Goal: Transaction & Acquisition: Purchase product/service

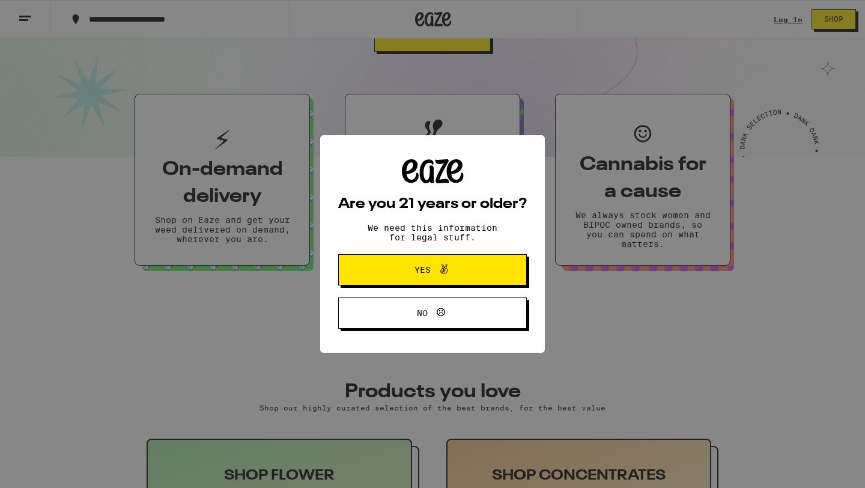
click at [417, 273] on span "Yes" at bounding box center [423, 270] width 16 height 8
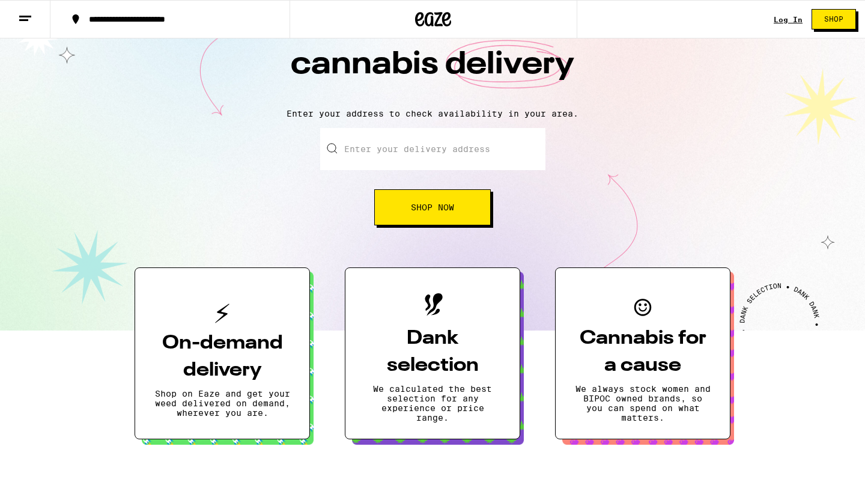
scroll to position [67, 0]
click at [437, 146] on input "Enter your delivery address" at bounding box center [432, 148] width 225 height 42
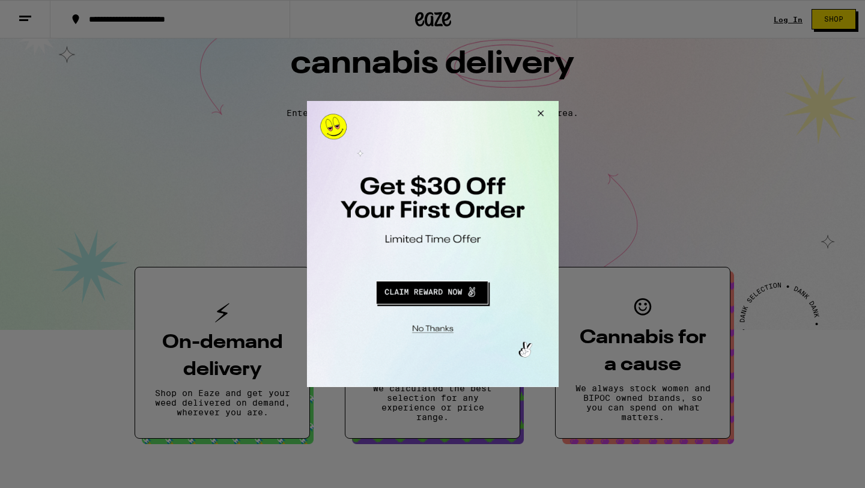
click at [793, 17] on div at bounding box center [432, 244] width 865 height 488
click at [539, 117] on button "Close Modal" at bounding box center [538, 115] width 32 height 29
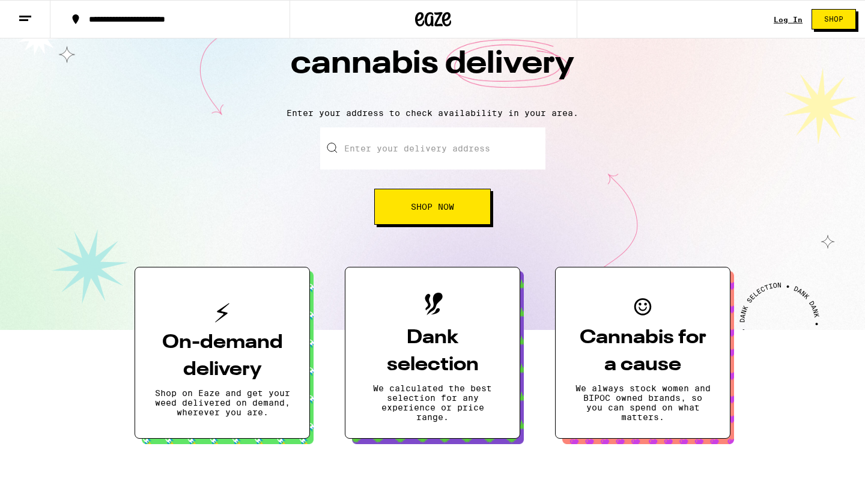
click at [776, 22] on div "Log In" at bounding box center [788, 20] width 29 height 8
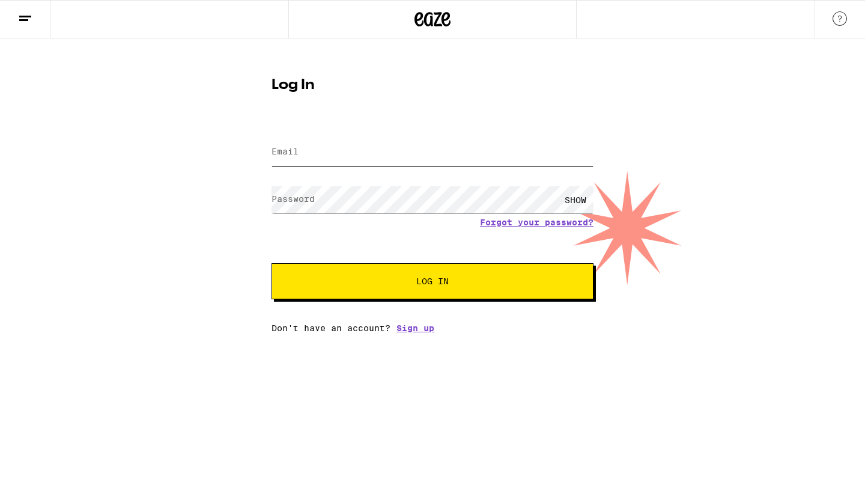
type input "tomaselli.paige@gmail.com"
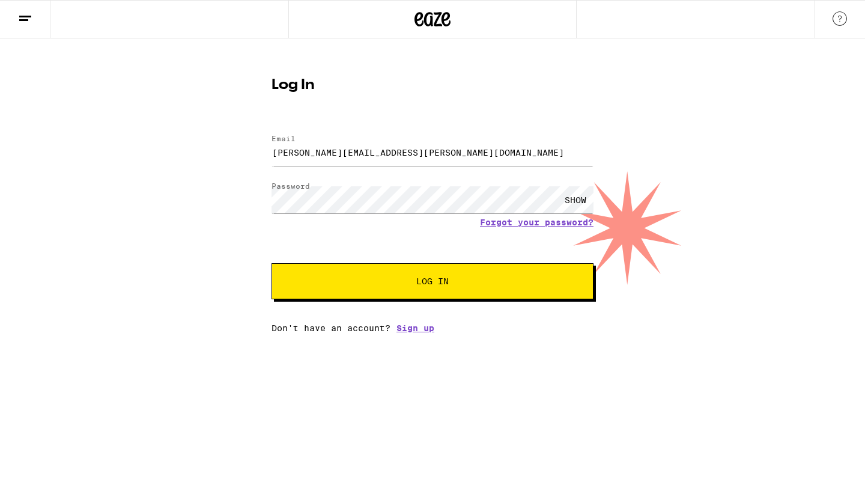
click at [349, 277] on button "Log In" at bounding box center [433, 281] width 322 height 36
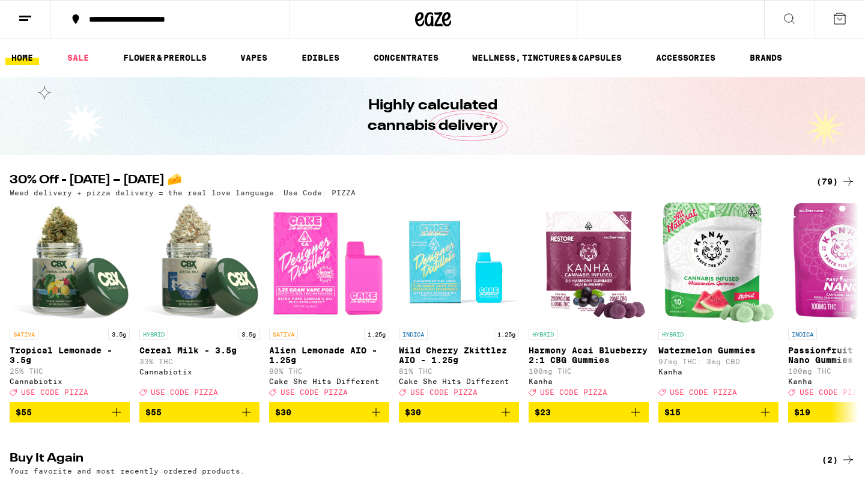
click at [784, 20] on icon at bounding box center [789, 18] width 14 height 14
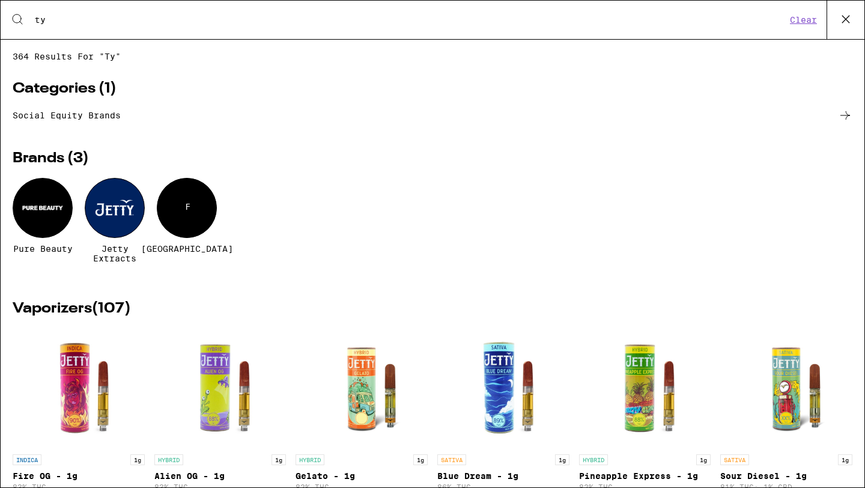
type input "t"
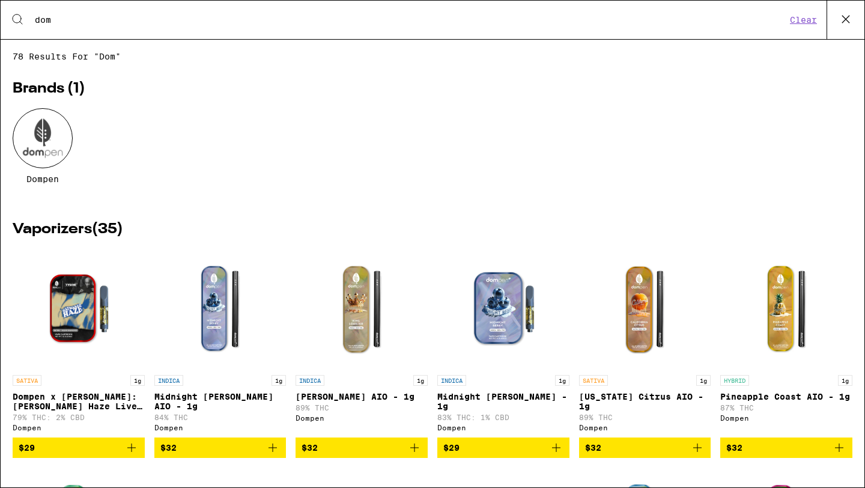
type input "dom"
click at [25, 143] on div at bounding box center [43, 138] width 60 height 60
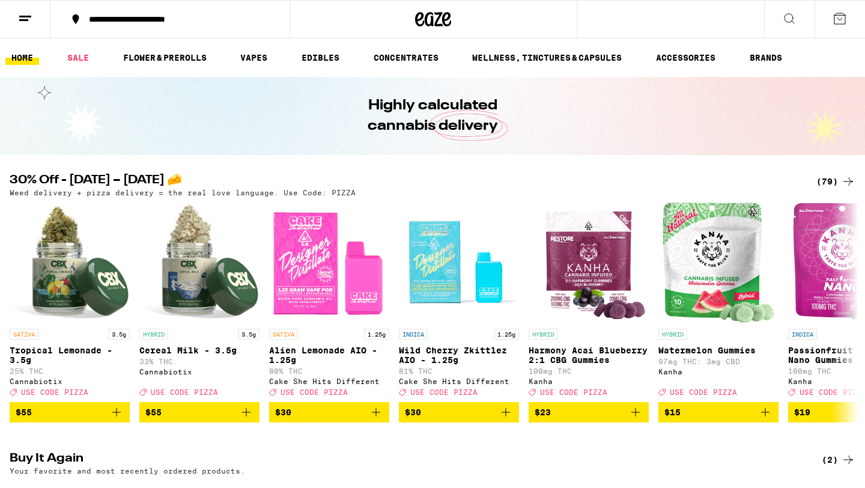
click at [25, 143] on div "Search for Products dom Clear 78 results for "dom" Brands ( 1 ) Dompen Vaporize…" at bounding box center [432, 244] width 865 height 488
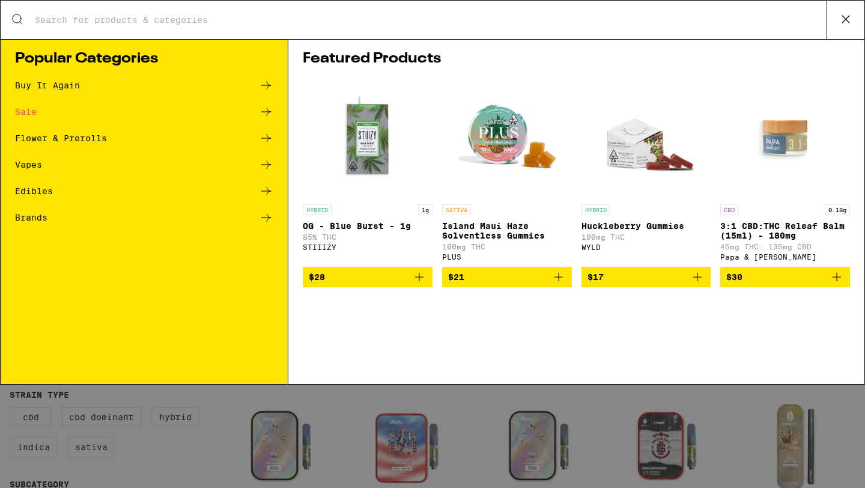
click at [840, 21] on icon at bounding box center [846, 19] width 18 height 18
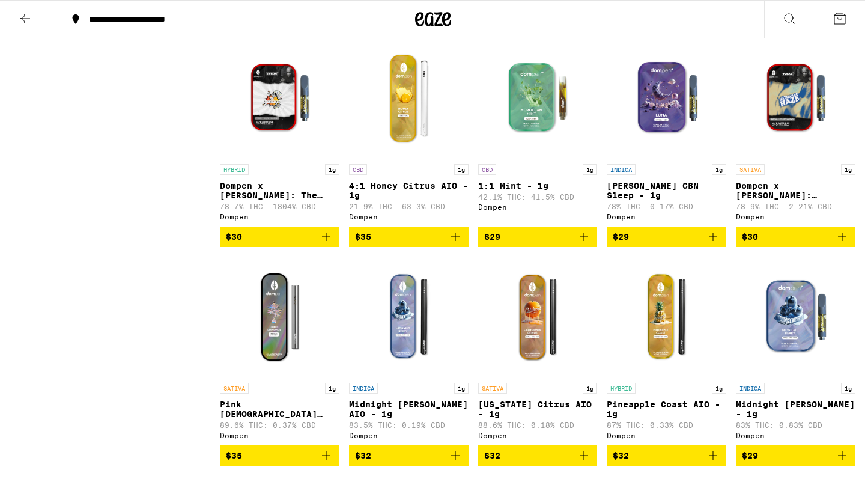
scroll to position [565, 0]
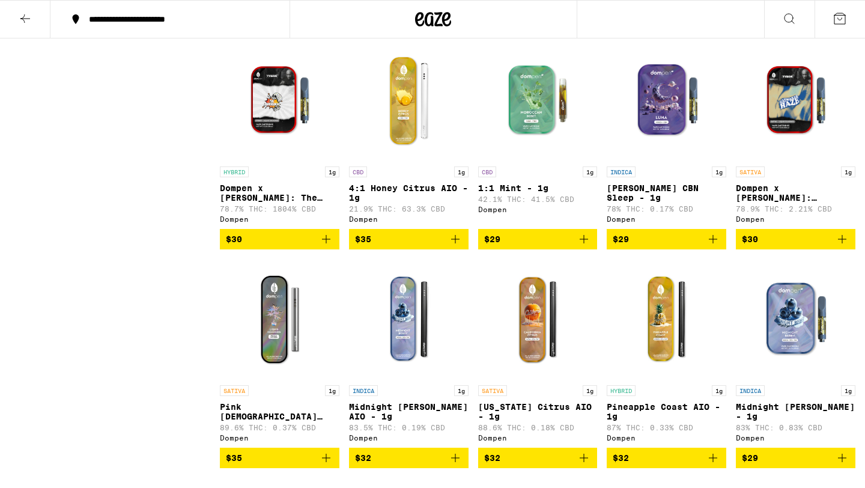
click at [410, 341] on img "Open page for Midnight Berry AIO - 1g from Dompen" at bounding box center [409, 319] width 120 height 120
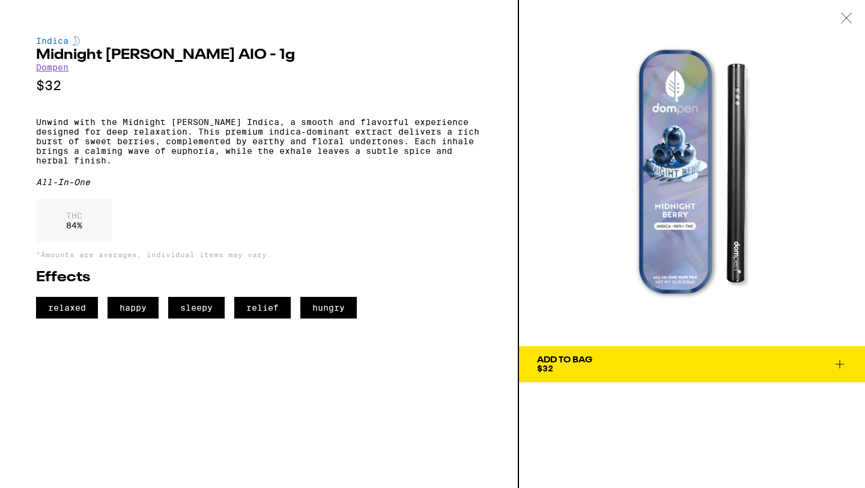
click at [41, 1] on div "Indica Midnight Berry AIO - 1g Dompen $32 Unwind with the Midnight Berry Indica…" at bounding box center [259, 244] width 519 height 488
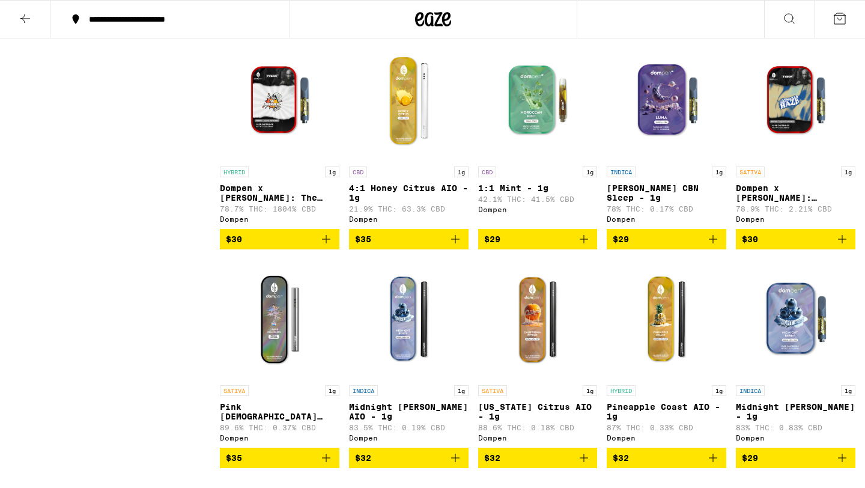
scroll to position [689, 0]
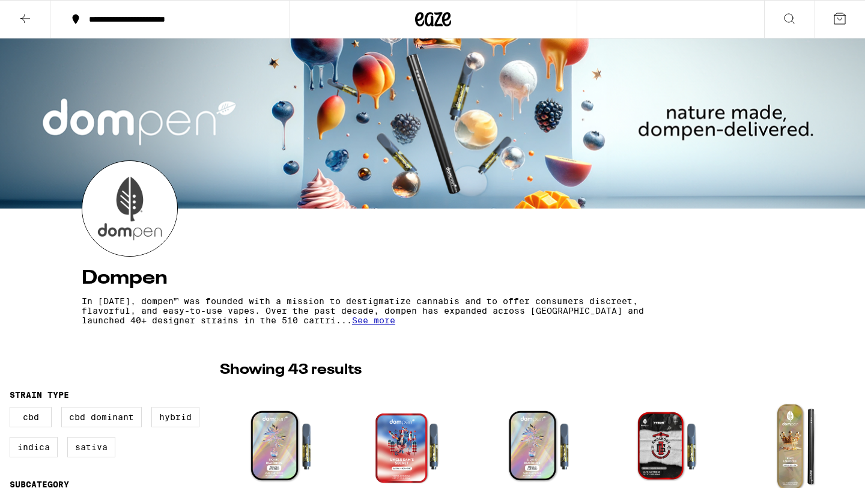
scroll to position [689, 0]
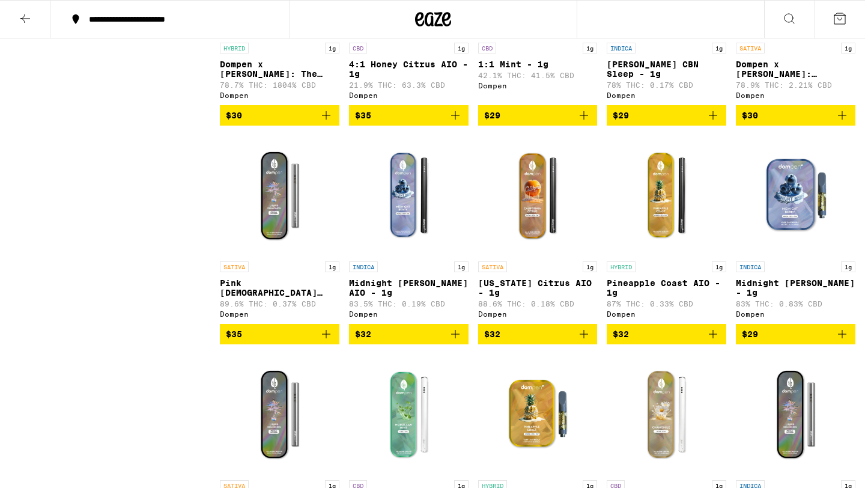
click at [666, 217] on img "Open page for Pineapple Coast AIO - 1g from Dompen" at bounding box center [667, 195] width 120 height 120
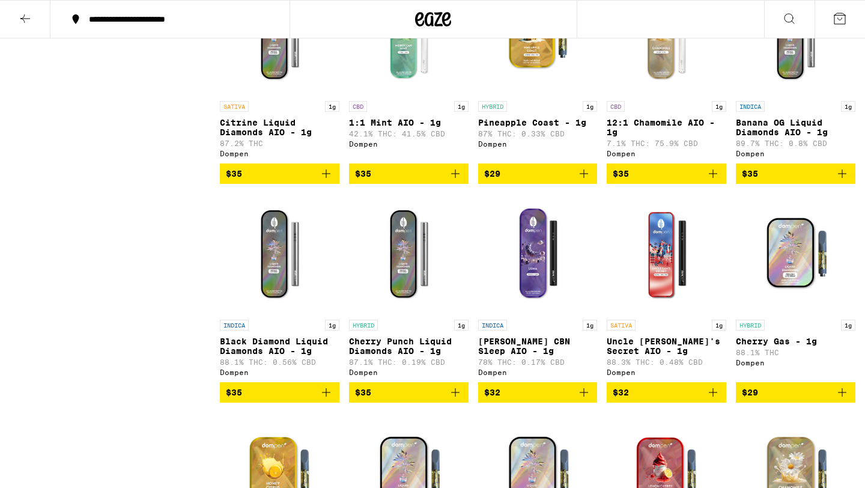
scroll to position [1077, 0]
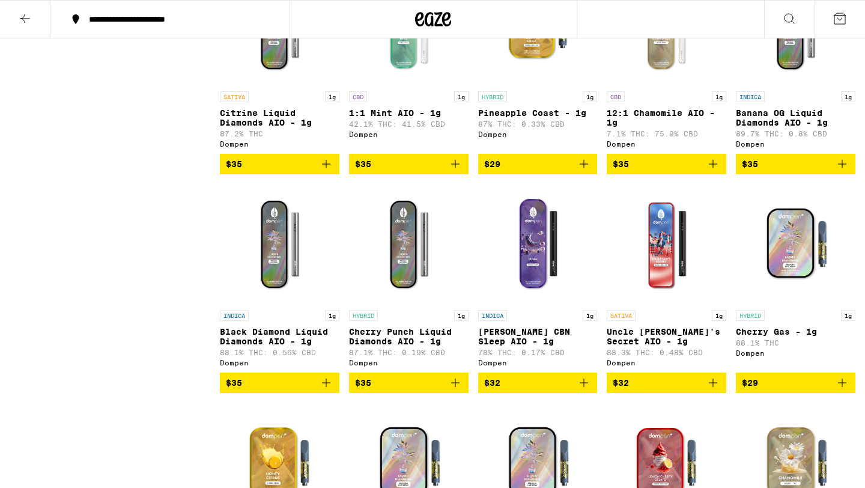
click at [663, 278] on img "Open page for Uncle Sam's Secret AIO - 1g from Dompen" at bounding box center [667, 244] width 120 height 120
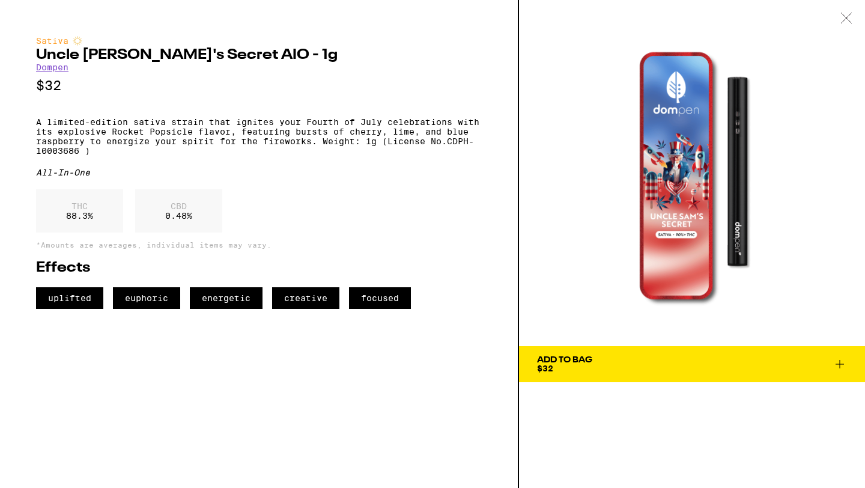
click at [839, 364] on icon at bounding box center [840, 364] width 8 height 8
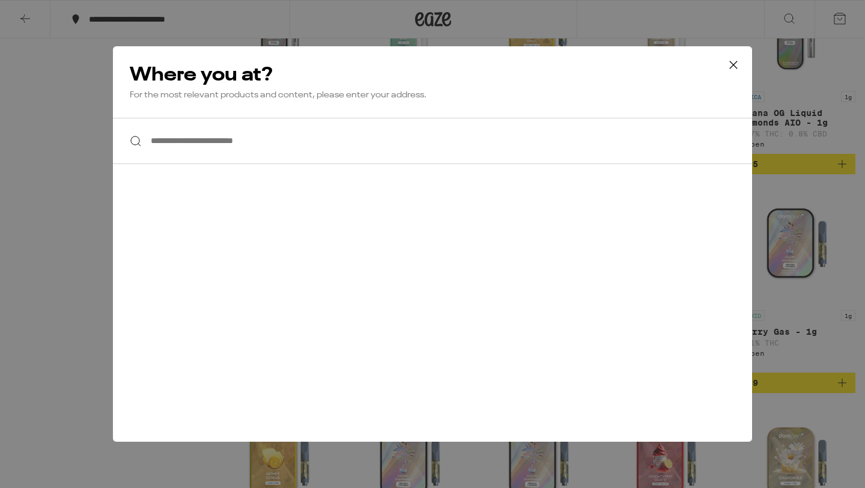
click at [734, 65] on icon at bounding box center [734, 65] width 18 height 18
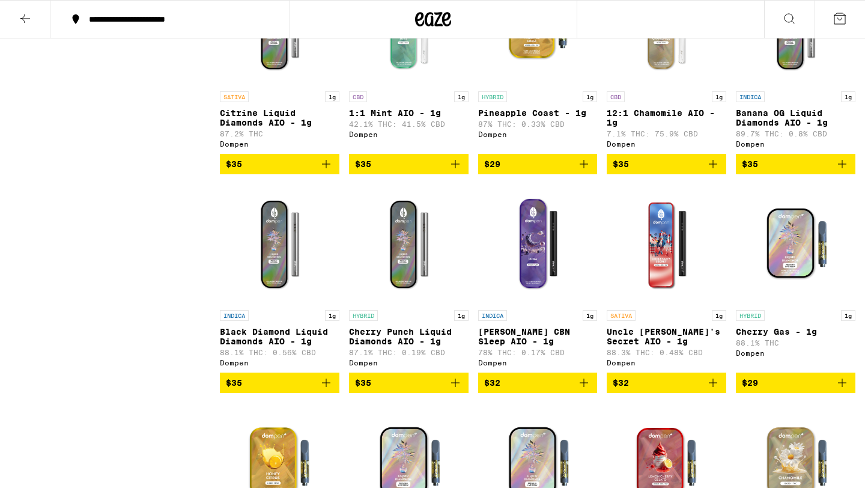
click at [653, 346] on p "Uncle Sam's Secret AIO - 1g" at bounding box center [667, 336] width 120 height 19
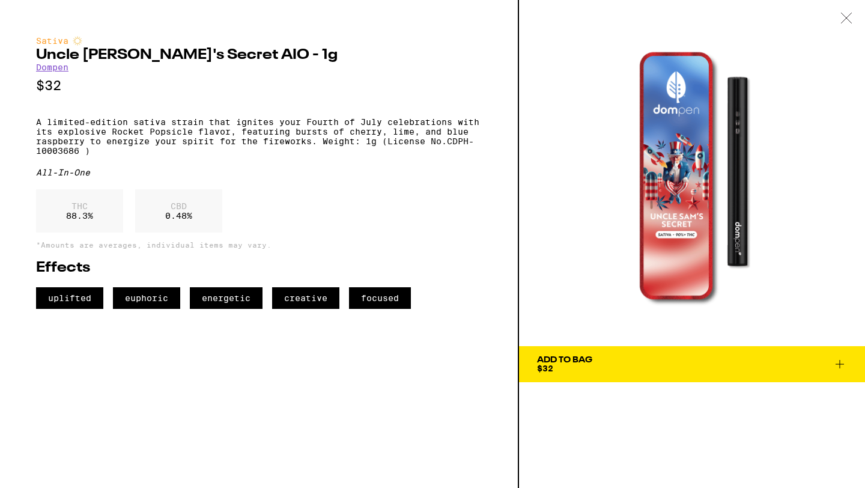
click at [839, 365] on icon at bounding box center [840, 364] width 14 height 14
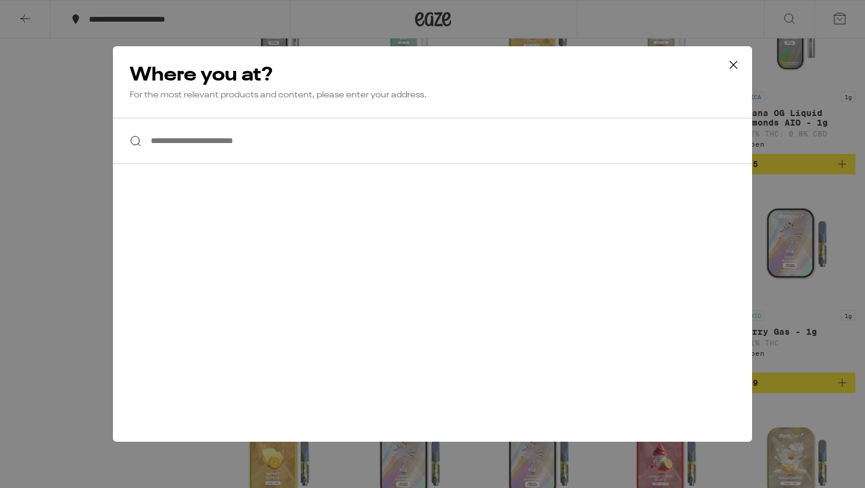
click at [225, 150] on input "**********" at bounding box center [432, 141] width 639 height 46
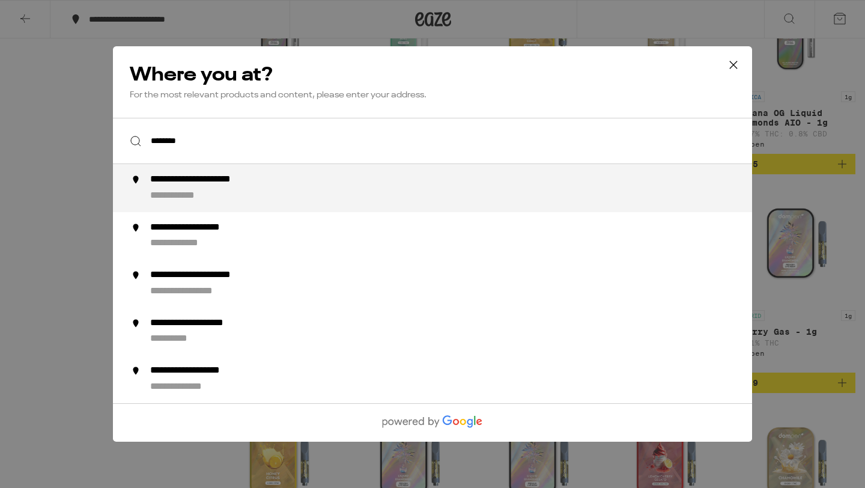
click at [321, 200] on div "**********" at bounding box center [456, 188] width 613 height 29
type input "**********"
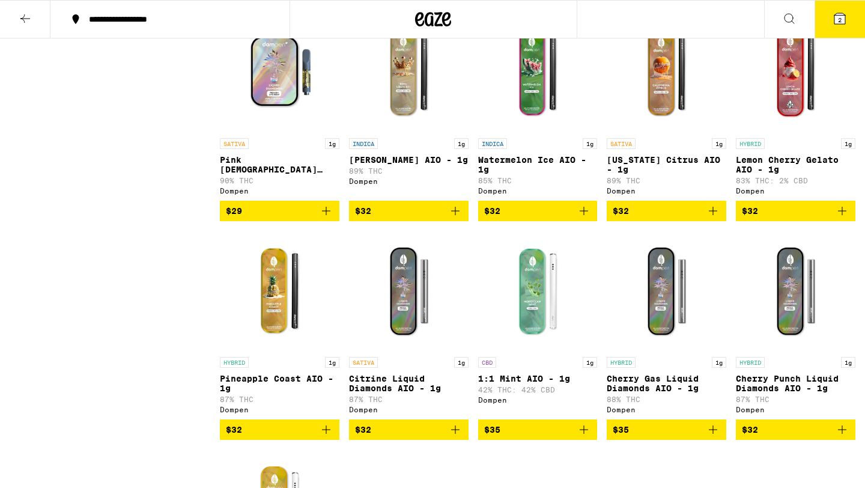
scroll to position [585, 0]
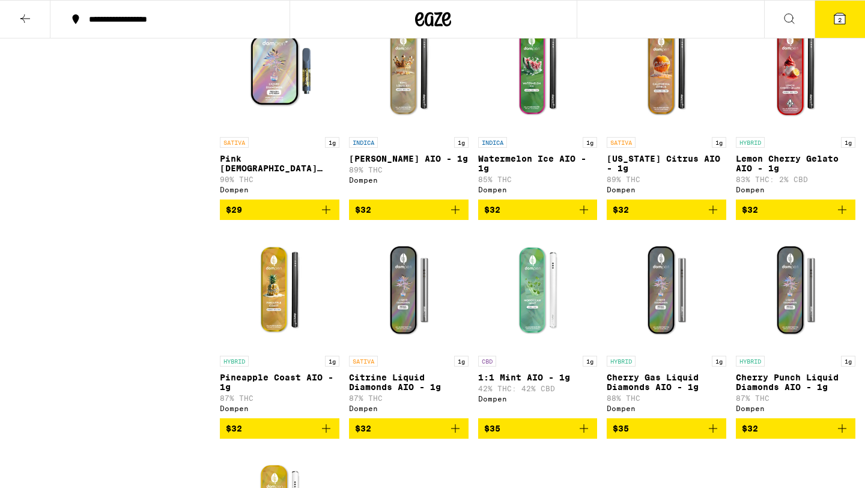
click at [395, 82] on img "Open page for King Louis XIII AIO - 1g from Dompen" at bounding box center [409, 71] width 120 height 120
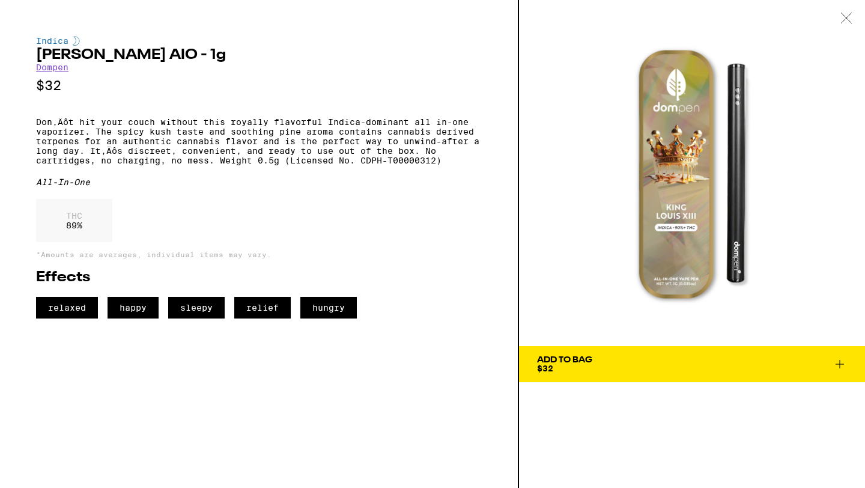
click at [590, 362] on div "Add To Bag" at bounding box center [564, 360] width 55 height 8
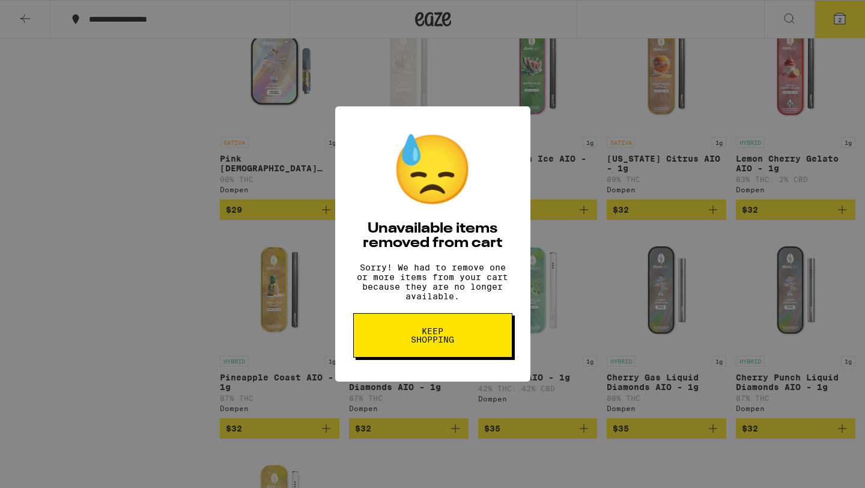
click at [415, 340] on span "Keep Shopping" at bounding box center [433, 335] width 62 height 17
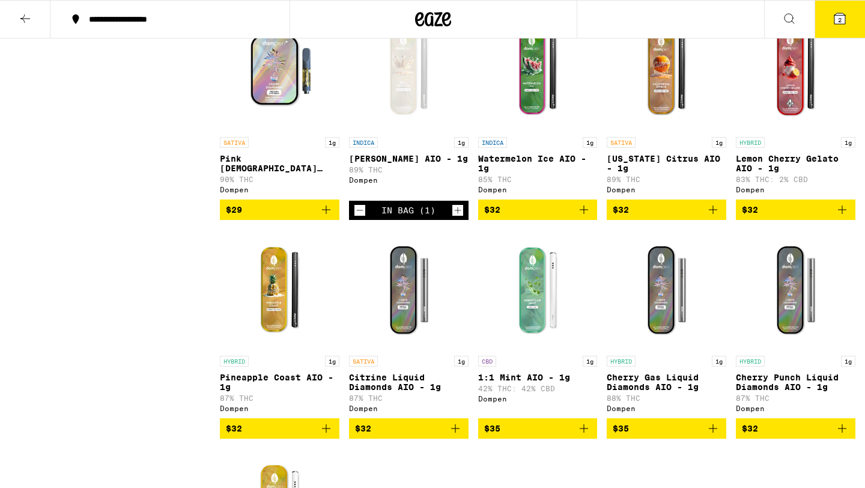
click at [840, 21] on span "2" at bounding box center [840, 19] width 4 height 7
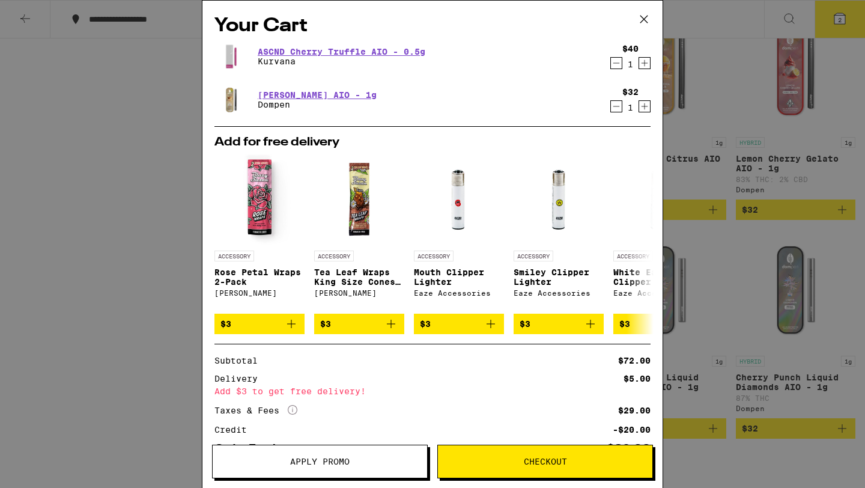
click at [616, 63] on icon "Decrement" at bounding box center [616, 63] width 11 height 14
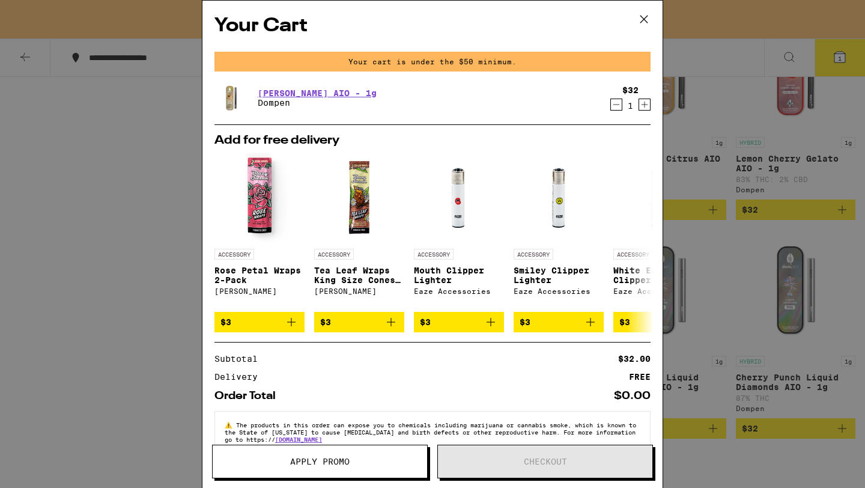
click at [642, 19] on icon at bounding box center [644, 19] width 18 height 18
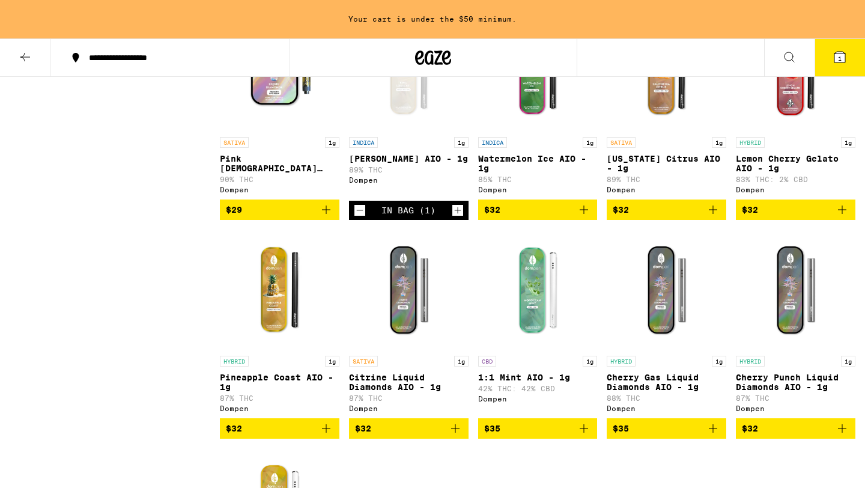
click at [642, 19] on div "Your Cart Your cart is under the $50 minimum. King Louis XIII AIO - 1g Dompen $…" at bounding box center [432, 244] width 865 height 488
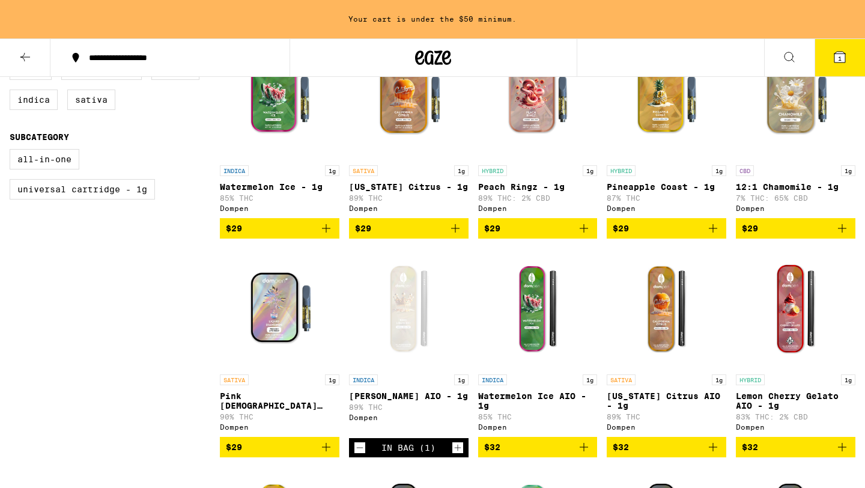
scroll to position [390, 0]
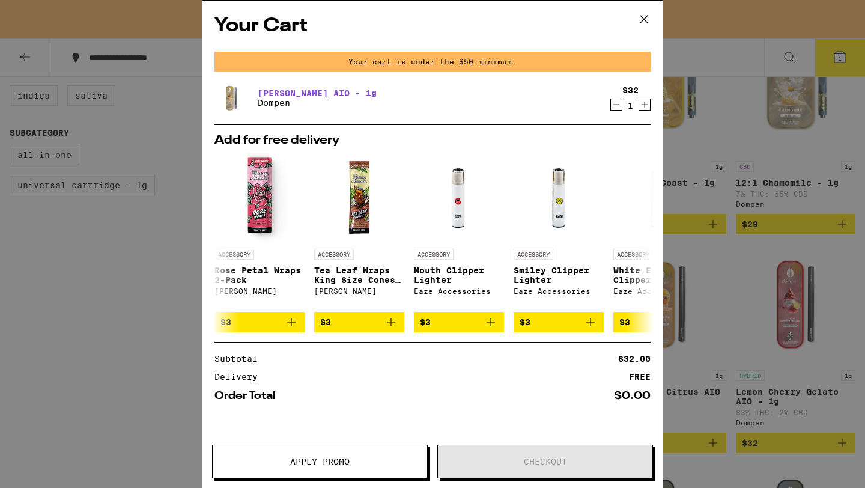
scroll to position [623, 0]
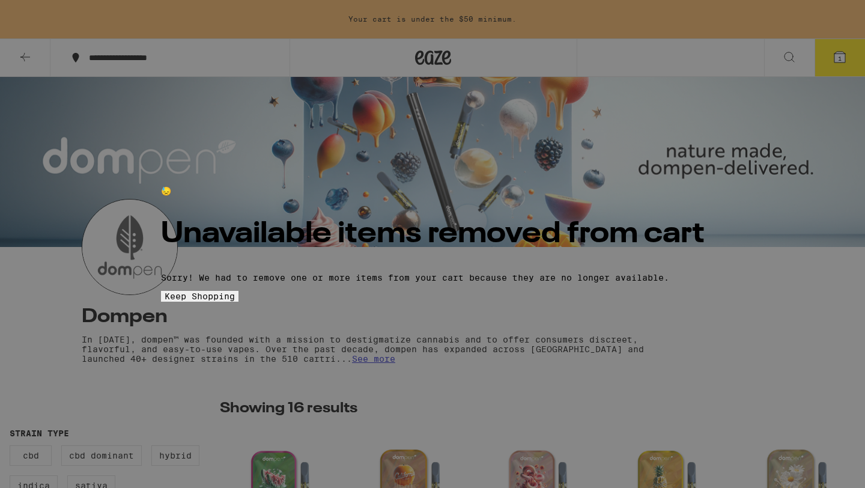
click at [239, 302] on button "Keep Shopping" at bounding box center [200, 296] width 78 height 11
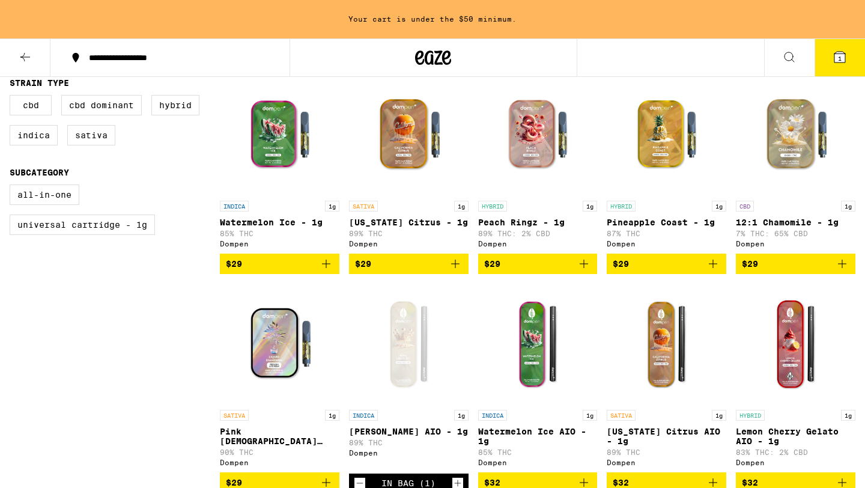
click at [664, 369] on img "Open page for California Citrus AIO - 1g from Dompen" at bounding box center [667, 344] width 120 height 120
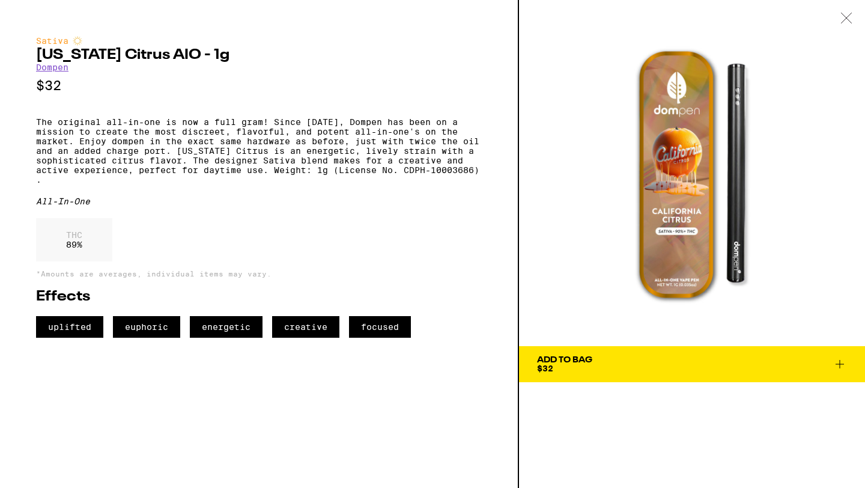
click at [664, 369] on span "Add To Bag $32" at bounding box center [692, 364] width 310 height 17
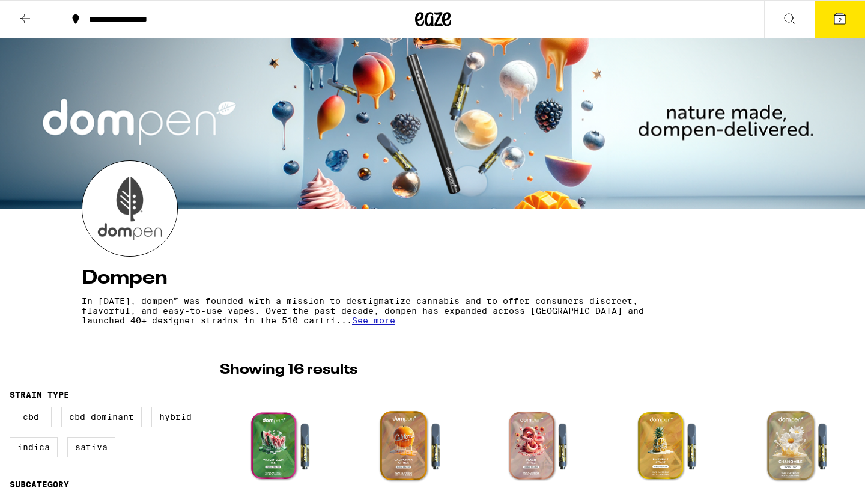
click at [27, 21] on icon at bounding box center [25, 18] width 14 height 14
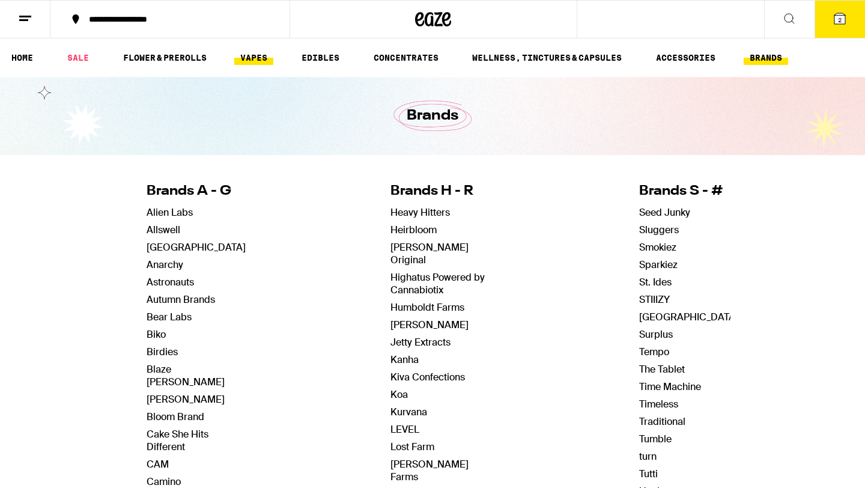
click at [257, 55] on link "VAPES" at bounding box center [253, 57] width 39 height 14
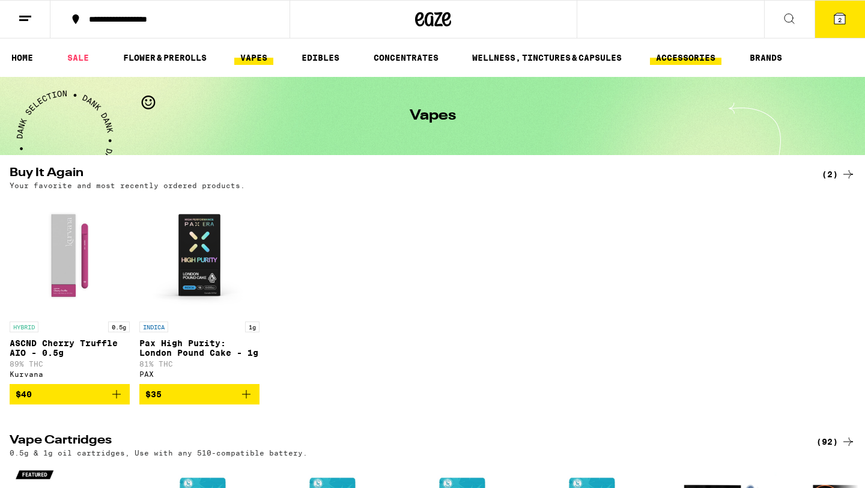
click at [683, 57] on link "ACCESSORIES" at bounding box center [686, 57] width 72 height 14
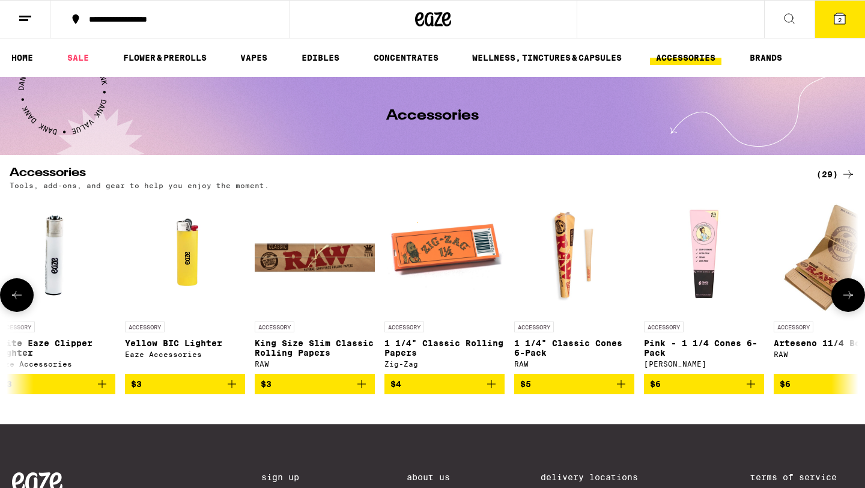
scroll to position [0, 912]
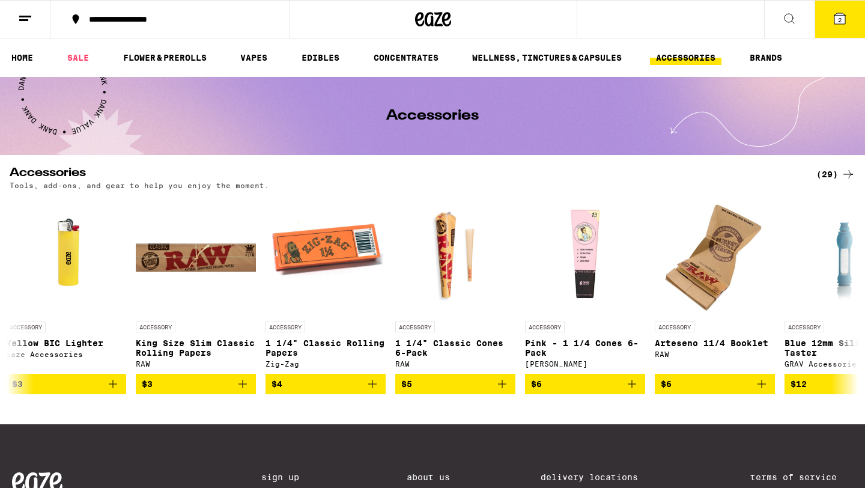
click at [791, 22] on icon at bounding box center [789, 18] width 14 height 14
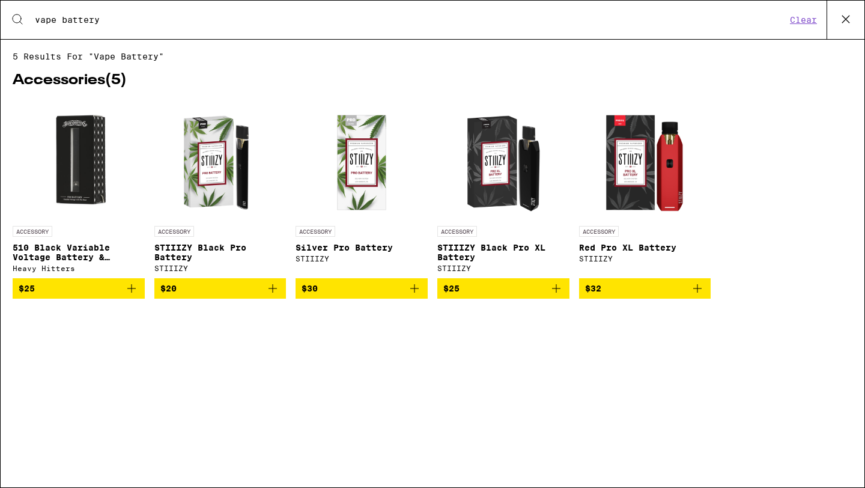
type input "vape battery"
click at [48, 260] on p "510 Black Variable Voltage Battery & Charger" at bounding box center [79, 252] width 132 height 19
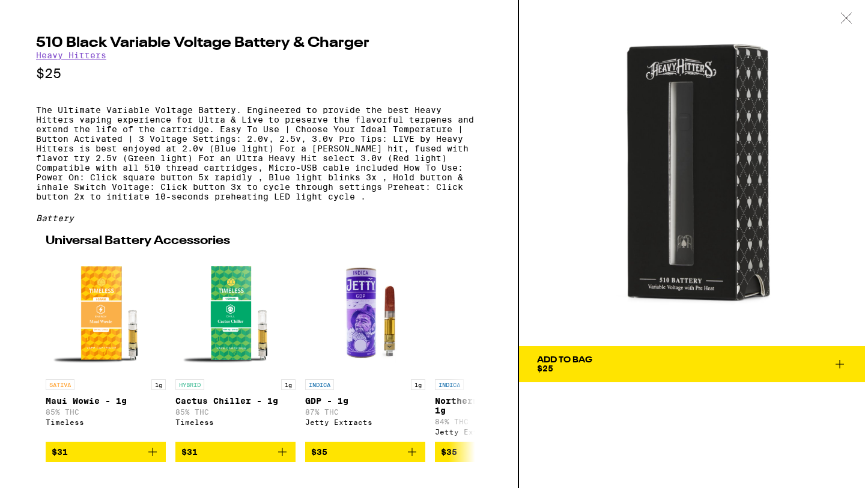
click at [585, 371] on div "Add To Bag $25" at bounding box center [564, 364] width 55 height 17
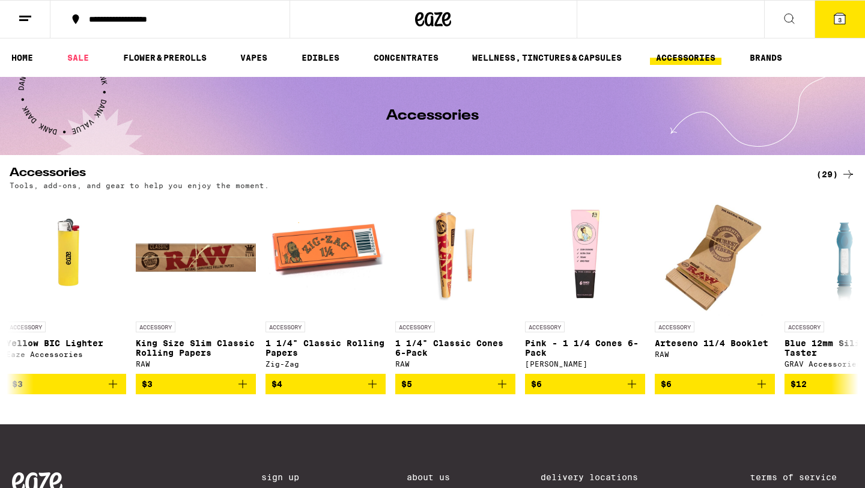
click at [836, 14] on icon at bounding box center [840, 18] width 11 height 11
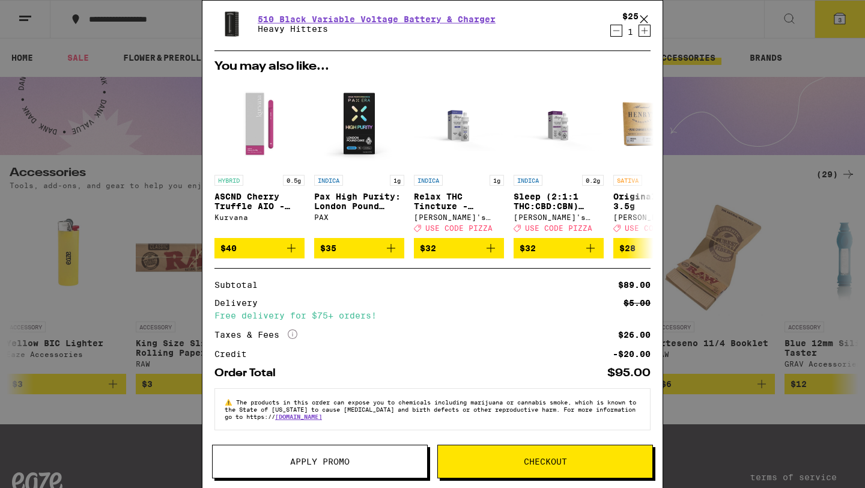
scroll to position [127, 0]
